Goal: Check status: Check status

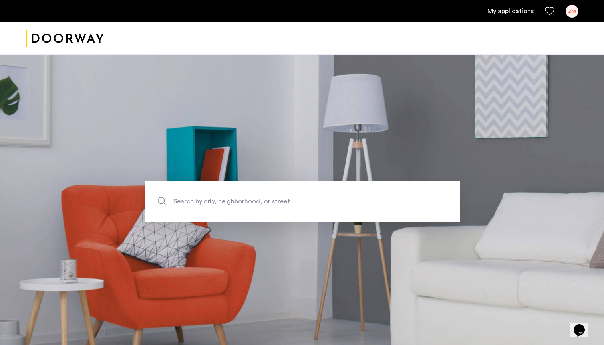
click at [565, 10] on ul "My applications ZM" at bounding box center [302, 11] width 552 height 13
click at [572, 11] on div "ZM" at bounding box center [571, 11] width 13 height 13
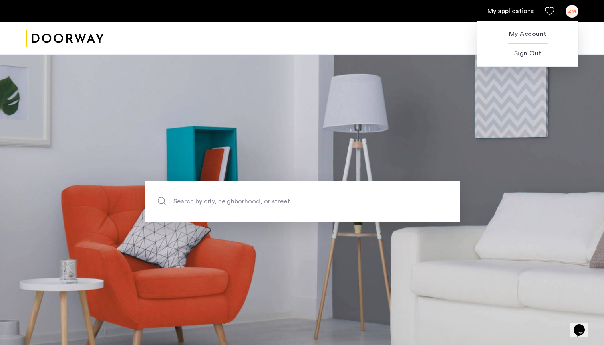
click at [498, 11] on div at bounding box center [302, 172] width 604 height 345
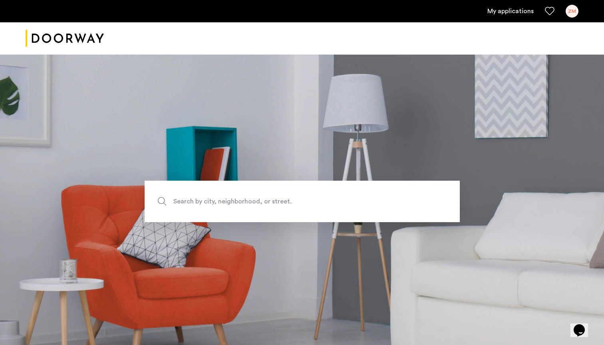
click at [510, 14] on link "My applications" at bounding box center [510, 11] width 46 height 10
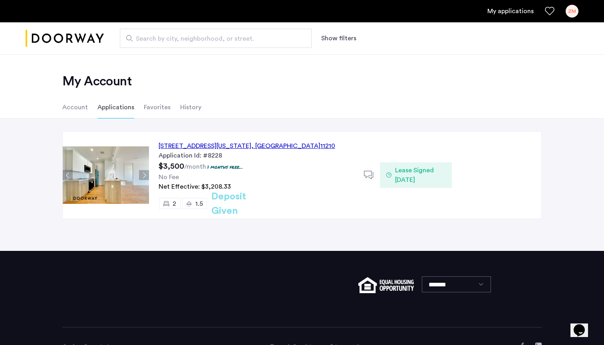
click at [389, 176] on icon at bounding box center [388, 175] width 5 height 6
click at [364, 172] on use at bounding box center [369, 175] width 10 height 8
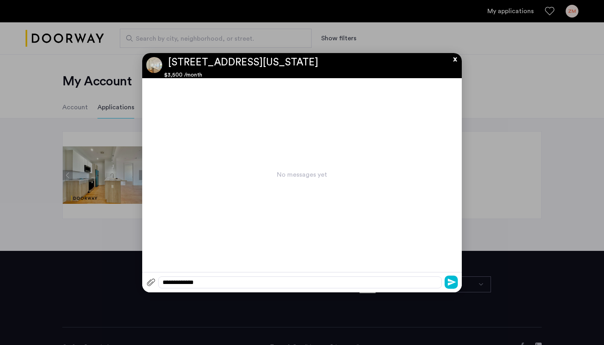
click at [454, 60] on button "x" at bounding box center [453, 57] width 12 height 9
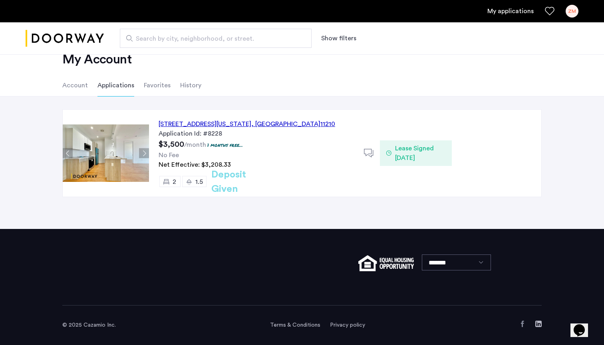
scroll to position [22, 0]
click at [215, 162] on span "Net Effective: $3,208.33" at bounding box center [194, 165] width 72 height 6
click at [215, 167] on span "Net Effective: $3,208.33" at bounding box center [194, 165] width 72 height 6
click at [405, 152] on span "Lease Signed [DATE]" at bounding box center [420, 153] width 50 height 19
click at [385, 152] on div "Lease Signed [DATE]" at bounding box center [415, 154] width 71 height 26
